Goal: Navigation & Orientation: Find specific page/section

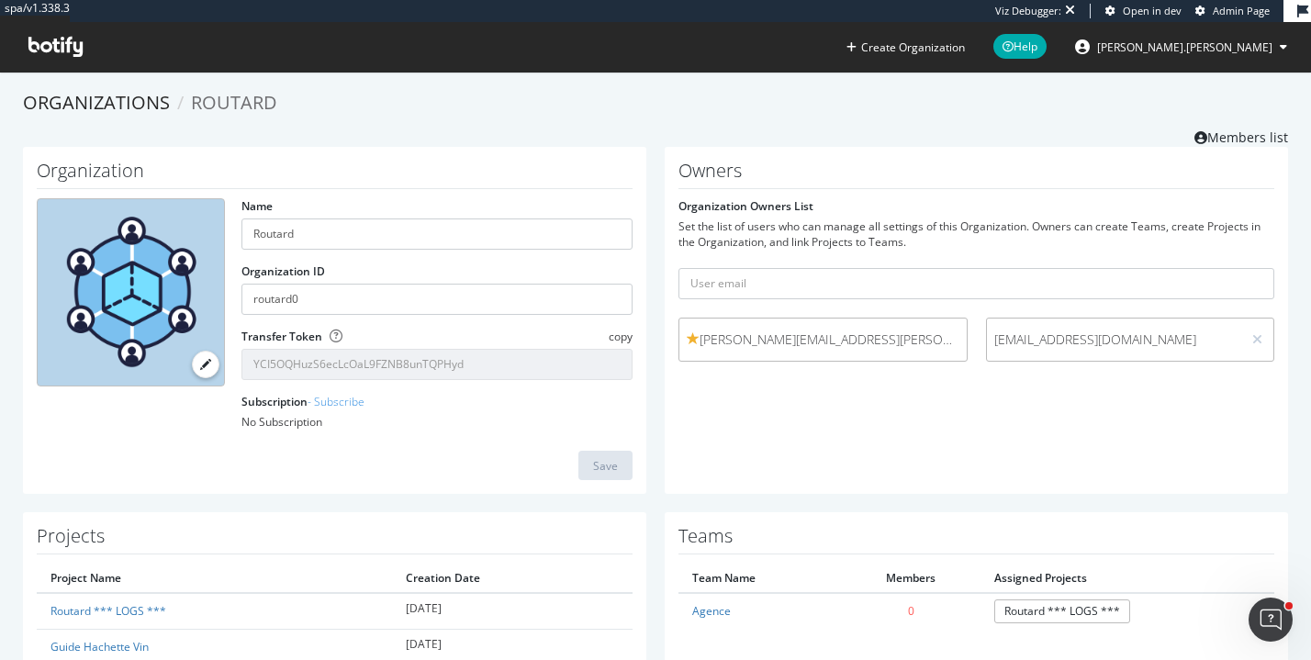
click at [61, 44] on icon at bounding box center [55, 47] width 54 height 20
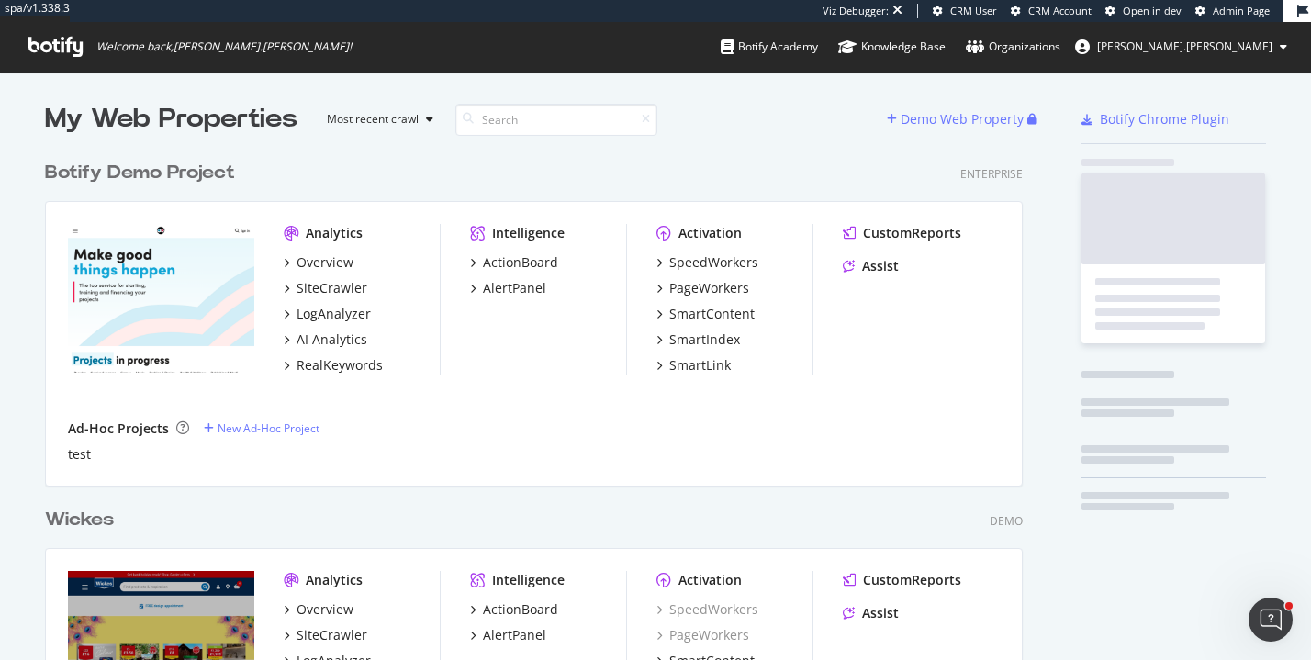
scroll to position [4212, 992]
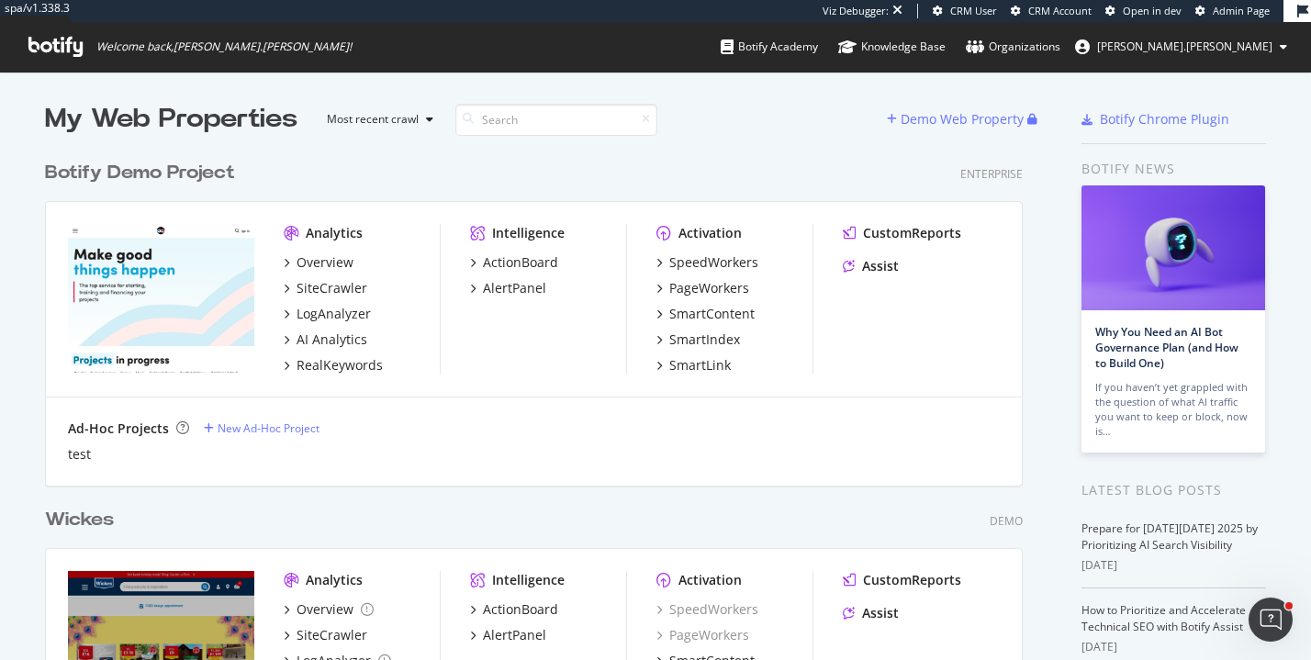
click at [1232, 15] on span "Admin Page" at bounding box center [1241, 11] width 57 height 14
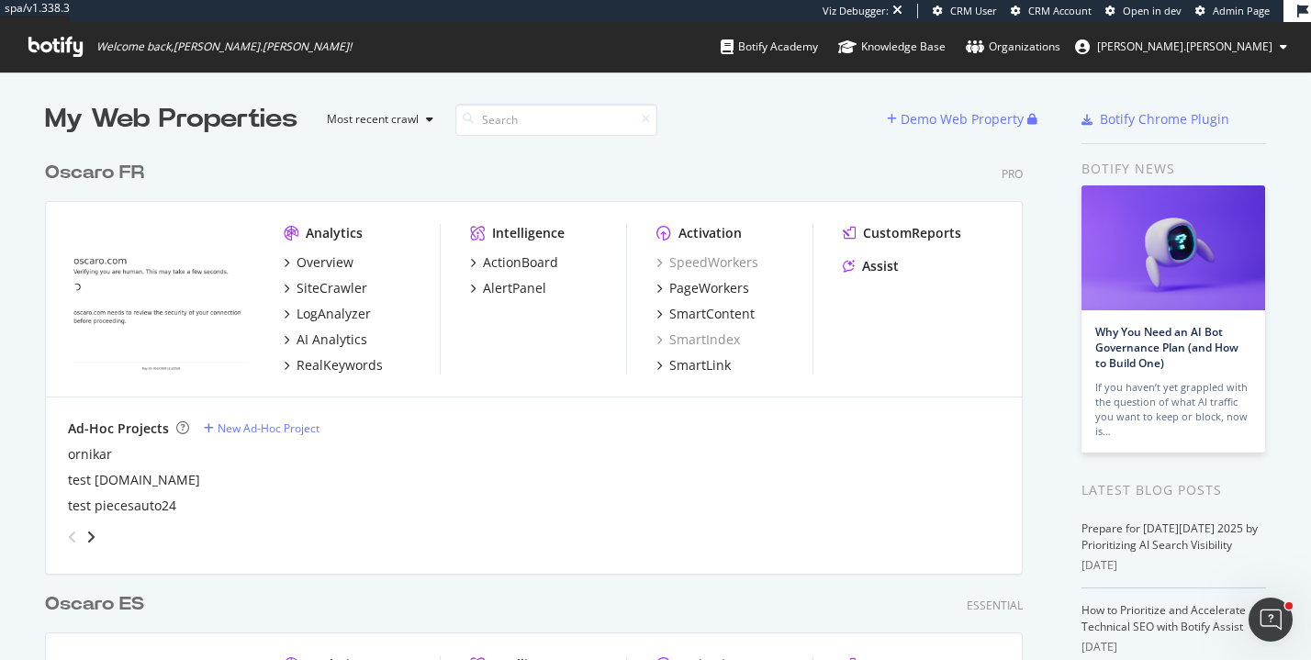
click at [87, 173] on div "Oscaro FR" at bounding box center [94, 173] width 99 height 27
